Goal: Navigation & Orientation: Find specific page/section

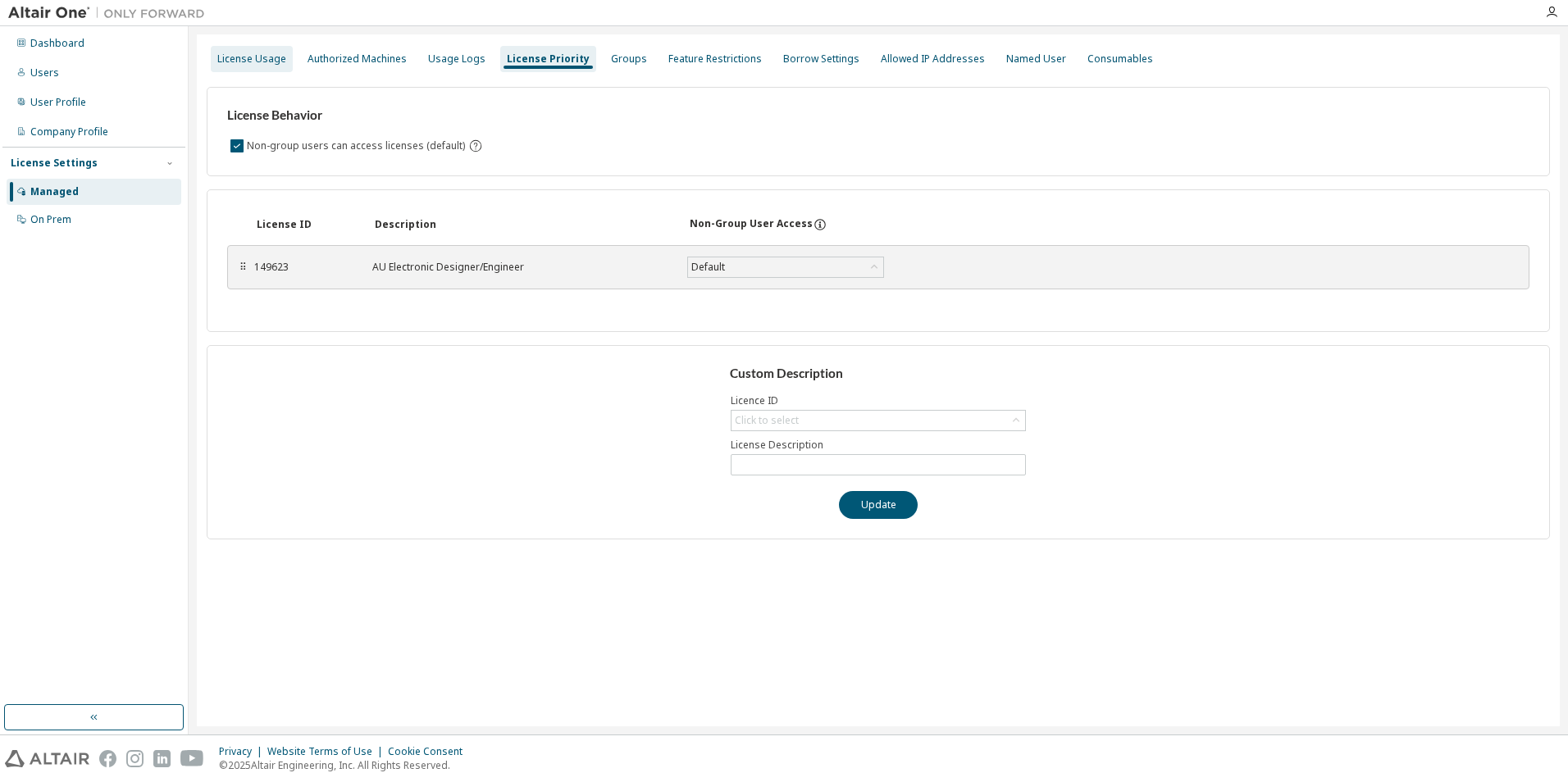
click at [220, 59] on div "License Usage" at bounding box center [252, 59] width 69 height 13
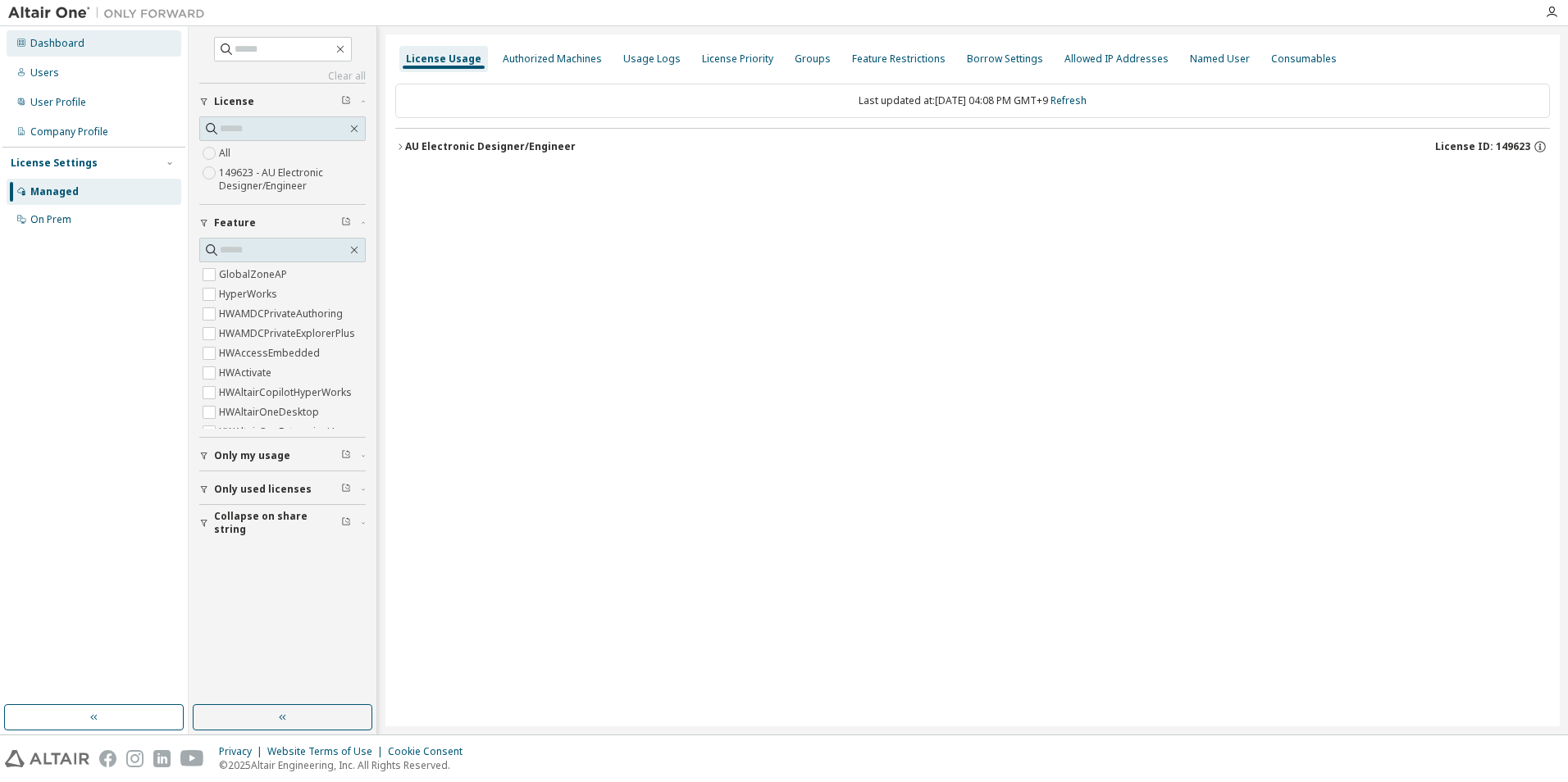
click at [56, 55] on div "Dashboard" at bounding box center [94, 44] width 175 height 26
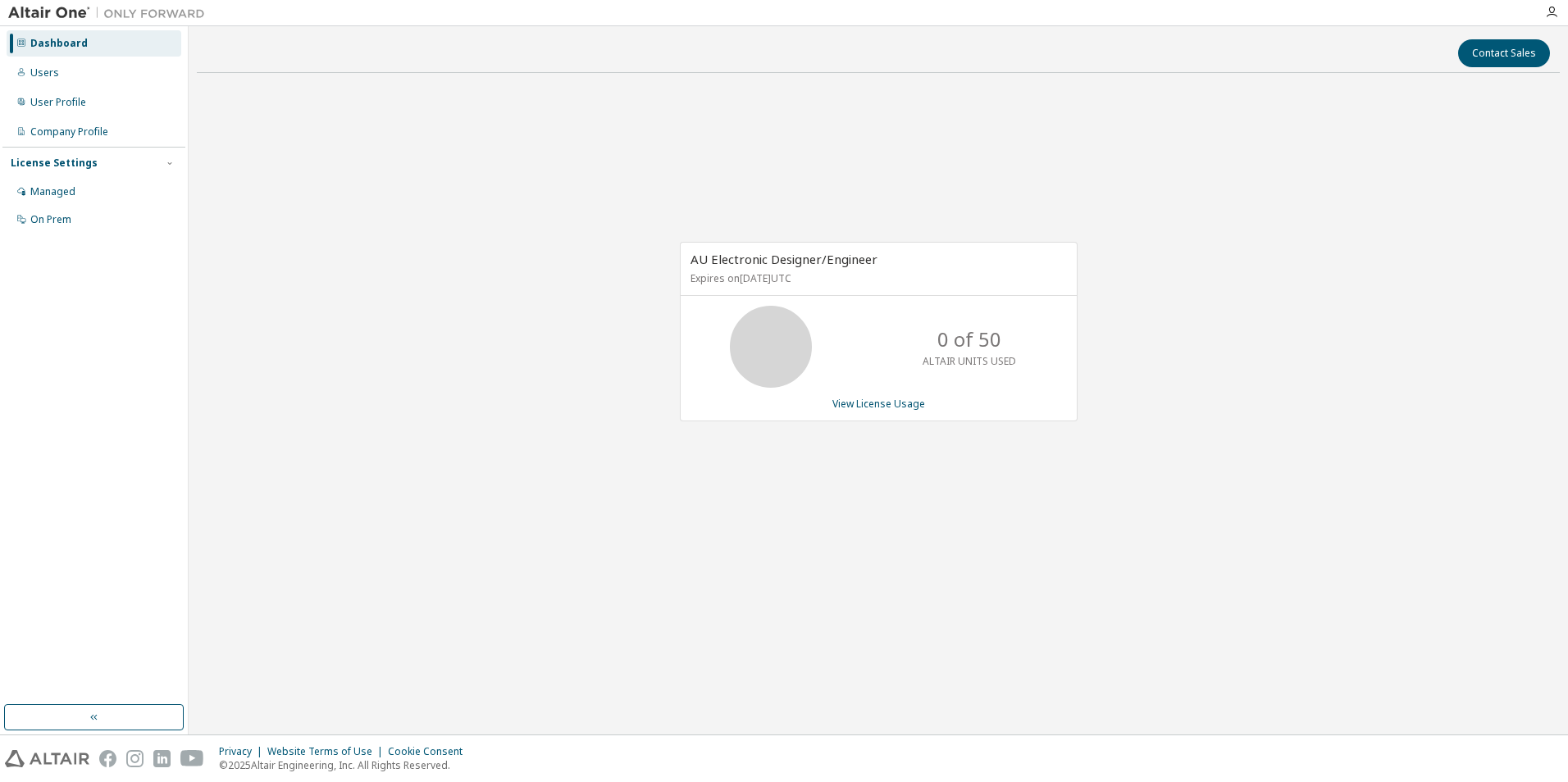
click at [1196, 268] on div "AU Electronic Designer/Engineer Expires on September 23, 2025 UTC 0 of 50 ALTAI…" at bounding box center [878, 341] width 1363 height 509
click at [92, 81] on div "Users" at bounding box center [94, 73] width 175 height 26
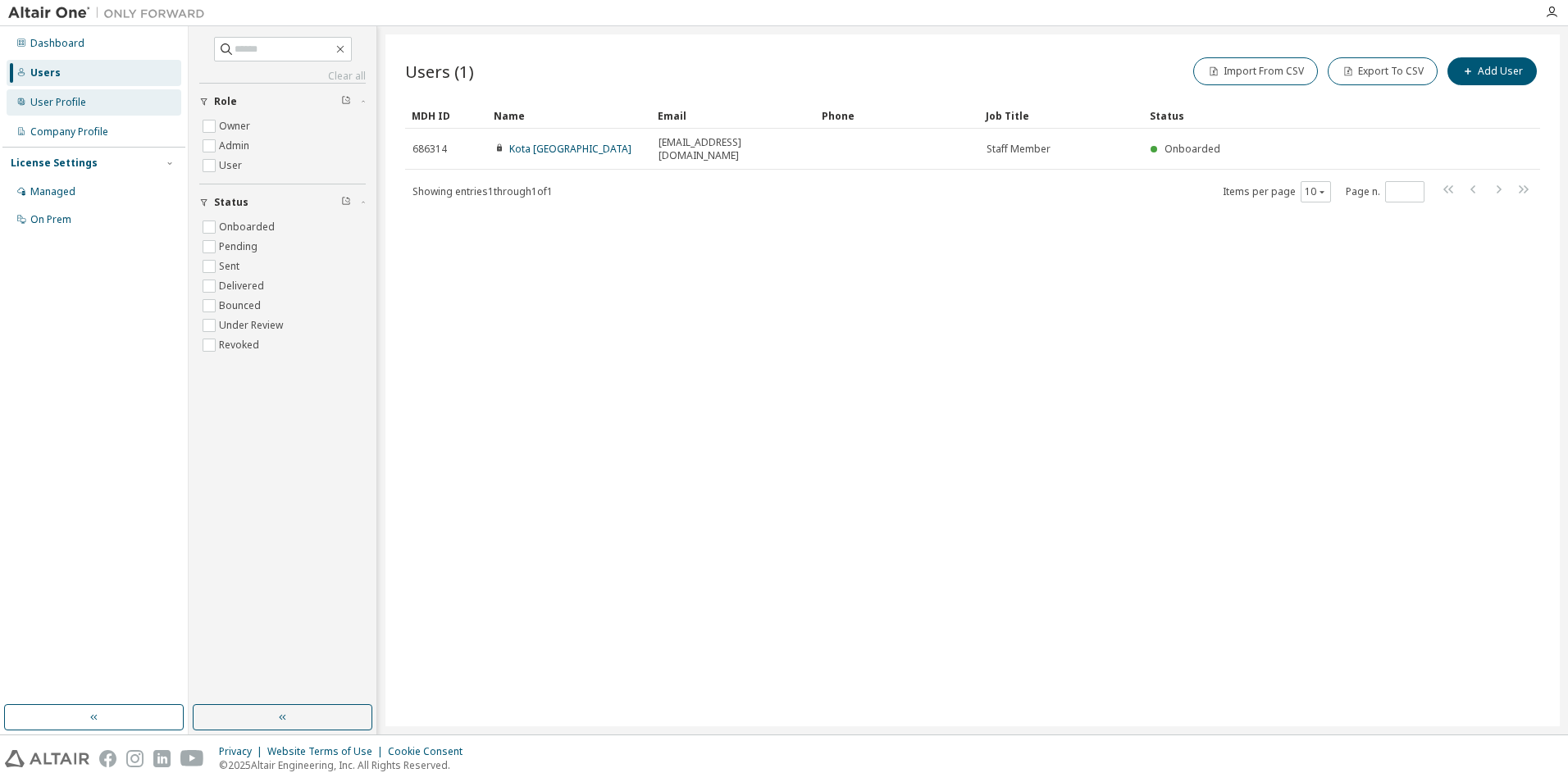
click at [89, 95] on div "User Profile" at bounding box center [94, 103] width 175 height 26
